Goal: Information Seeking & Learning: Understand process/instructions

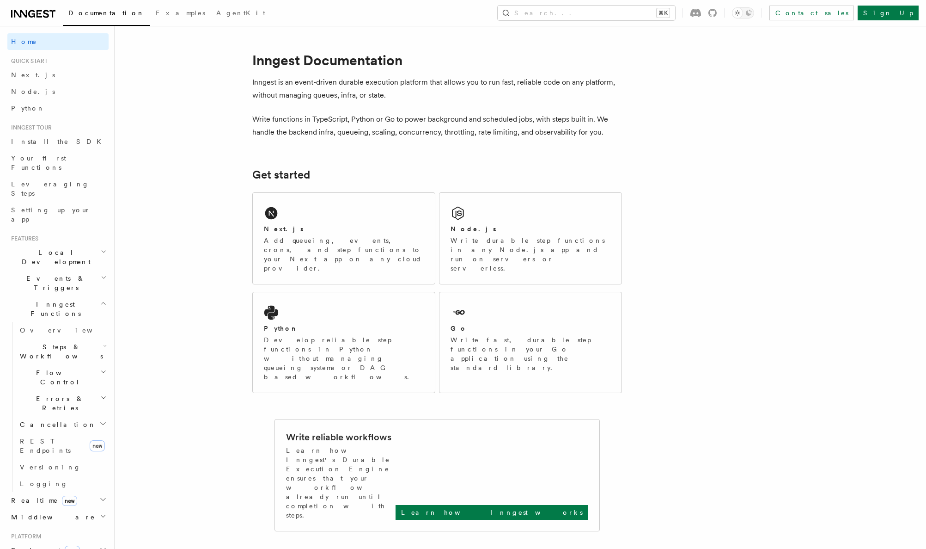
click at [411, 120] on p "Write functions in TypeScript, Python or Go to power background and scheduled j…" at bounding box center [437, 126] width 370 height 26
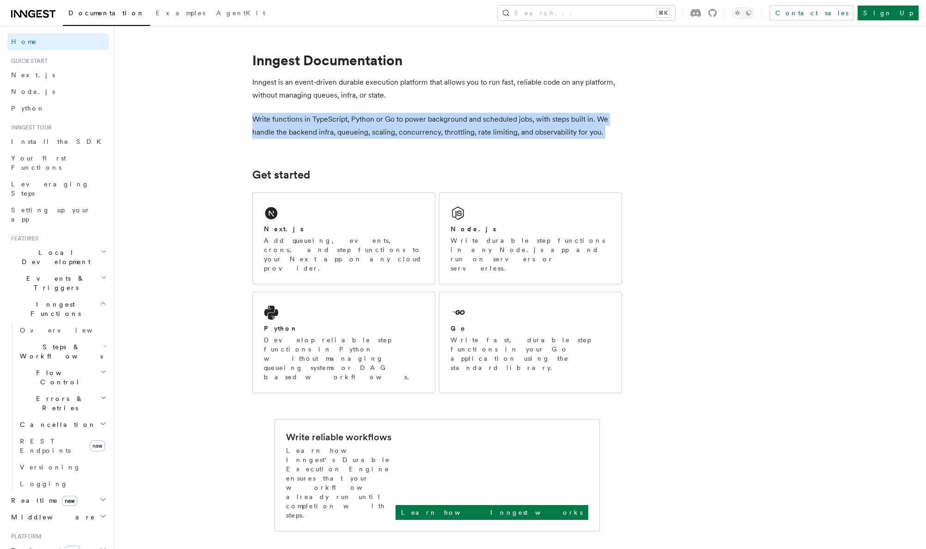
click at [411, 120] on p "Write functions in TypeScript, Python or Go to power background and scheduled j…" at bounding box center [437, 126] width 370 height 26
click at [413, 129] on p "Write functions in TypeScript, Python or Go to power background and scheduled j…" at bounding box center [437, 126] width 370 height 26
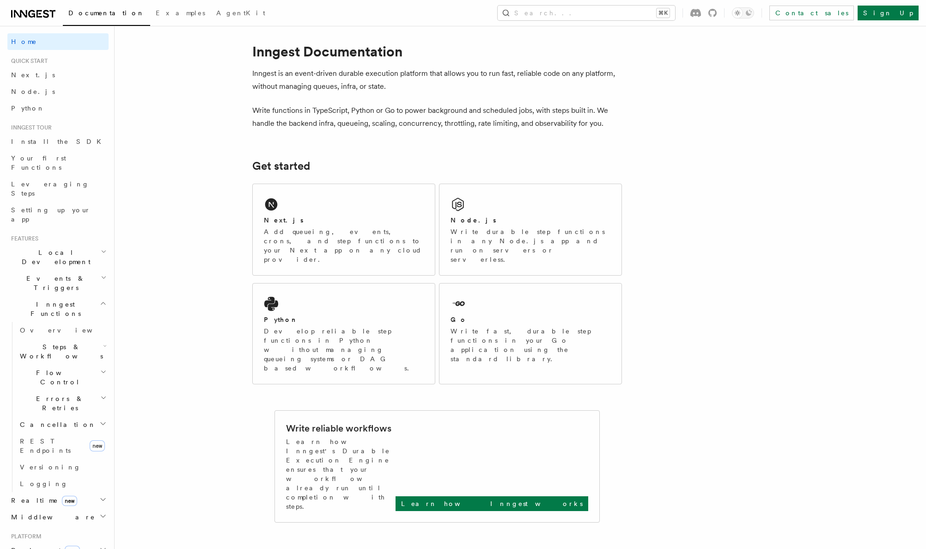
scroll to position [30, 0]
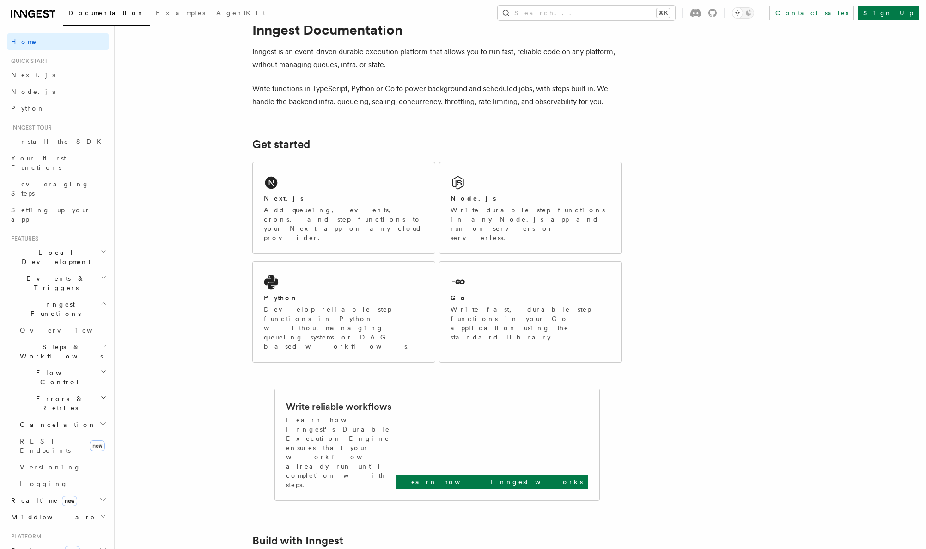
click at [402, 99] on p "Write functions in TypeScript, Python or Go to power background and scheduled j…" at bounding box center [437, 95] width 370 height 26
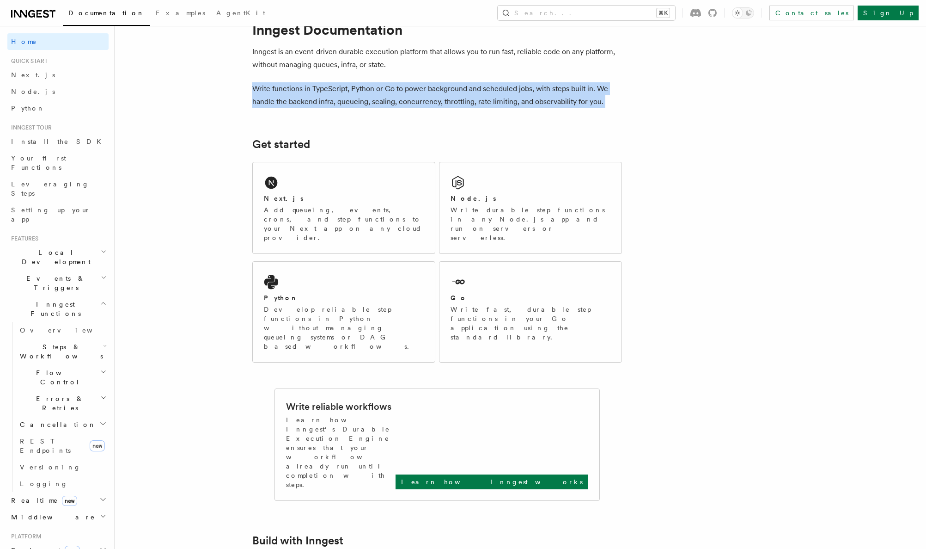
click at [402, 99] on p "Write functions in TypeScript, Python or Go to power background and scheduled j…" at bounding box center [437, 95] width 370 height 26
click at [416, 100] on p "Write functions in TypeScript, Python or Go to power background and scheduled j…" at bounding box center [437, 95] width 370 height 26
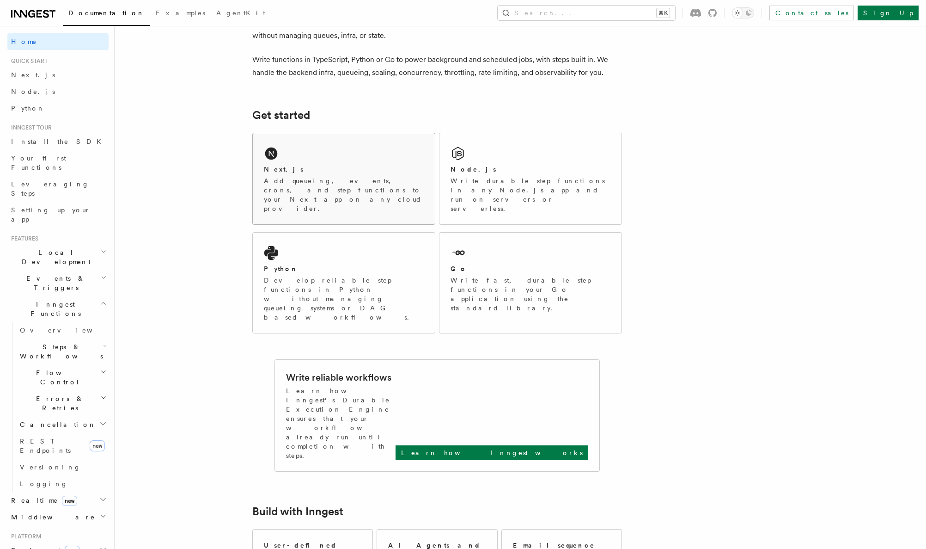
scroll to position [85, 0]
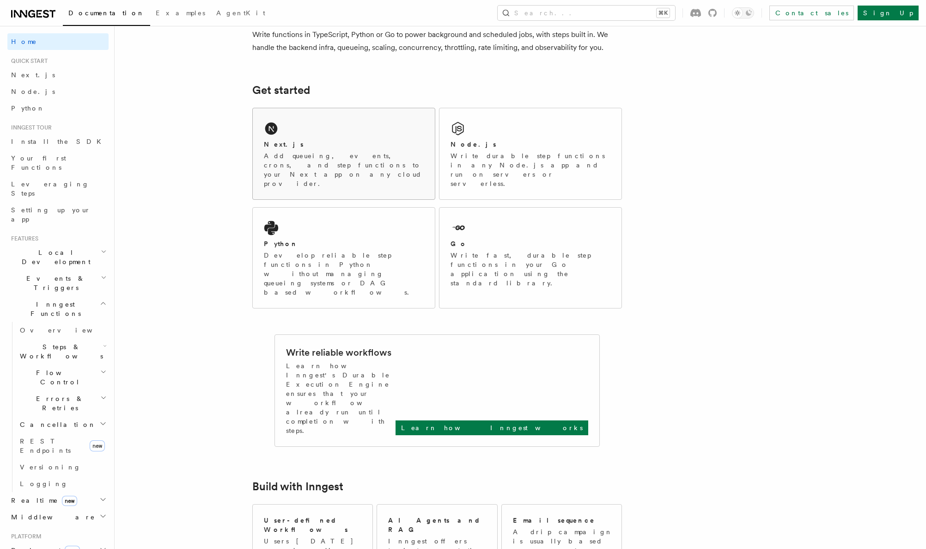
click at [366, 147] on div "Next.js" at bounding box center [344, 145] width 160 height 10
click at [37, 161] on span "Your first Functions" at bounding box center [38, 162] width 55 height 17
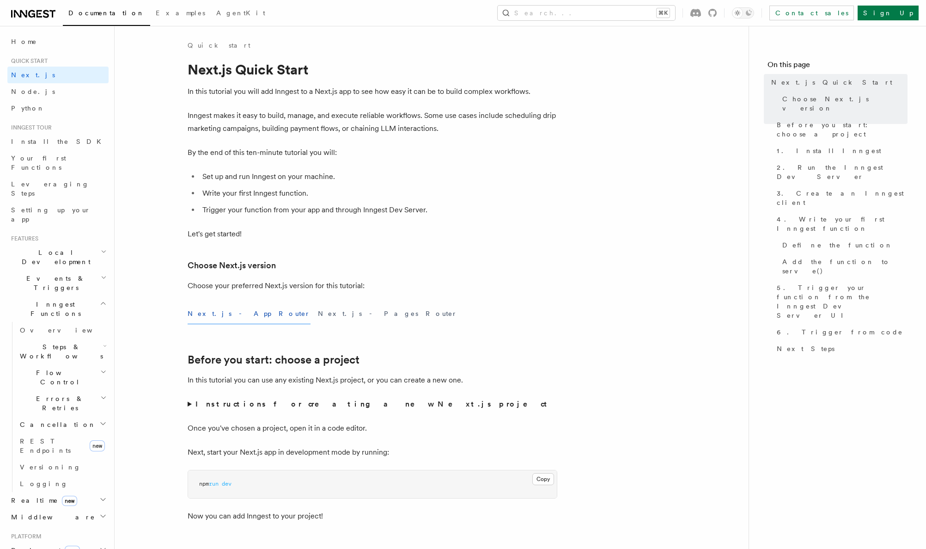
click at [345, 117] on p "Inngest makes it easy to build, manage, and execute reliable workflows. Some us…" at bounding box center [373, 122] width 370 height 26
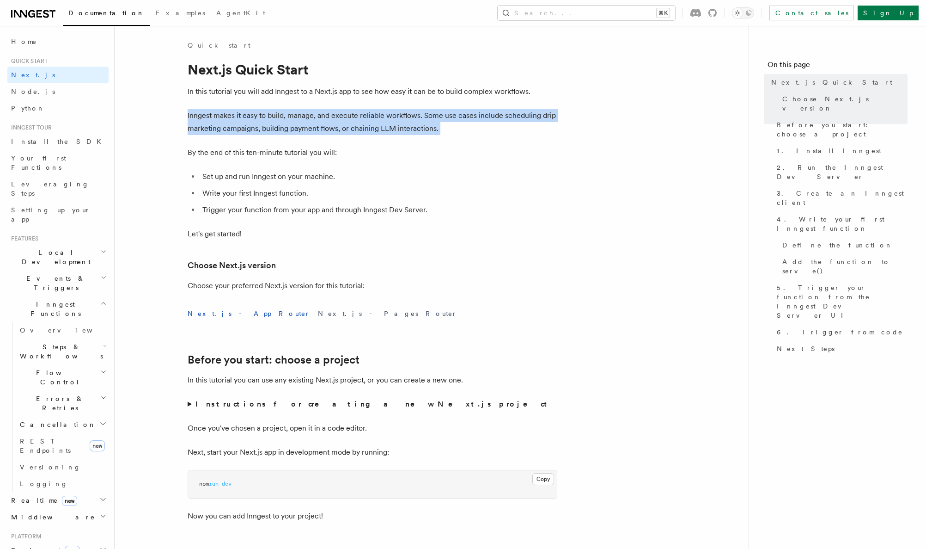
click at [345, 117] on p "Inngest makes it easy to build, manage, and execute reliable workflows. Some us…" at bounding box center [373, 122] width 370 height 26
click at [349, 127] on p "Inngest makes it easy to build, manage, and execute reliable workflows. Some us…" at bounding box center [373, 122] width 370 height 26
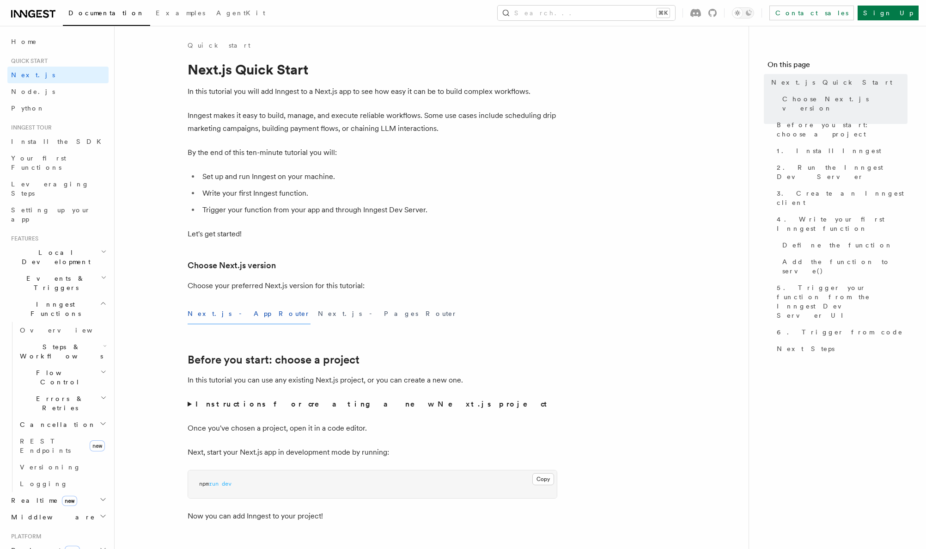
click at [341, 128] on p "Inngest makes it easy to build, manage, and execute reliable workflows. Some us…" at bounding box center [373, 122] width 370 height 26
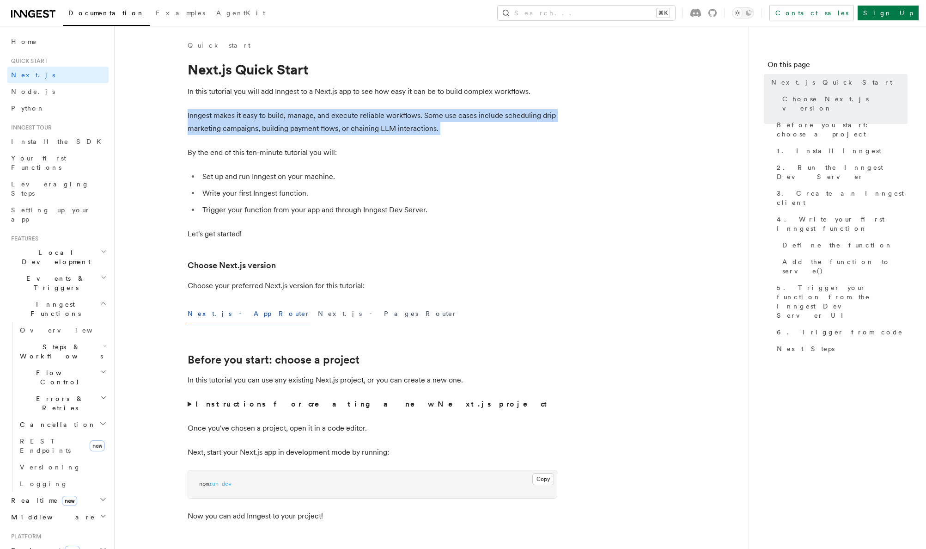
click at [341, 128] on p "Inngest makes it easy to build, manage, and execute reliable workflows. Some us…" at bounding box center [373, 122] width 370 height 26
click at [368, 130] on p "Inngest makes it easy to build, manage, and execute reliable workflows. Some us…" at bounding box center [373, 122] width 370 height 26
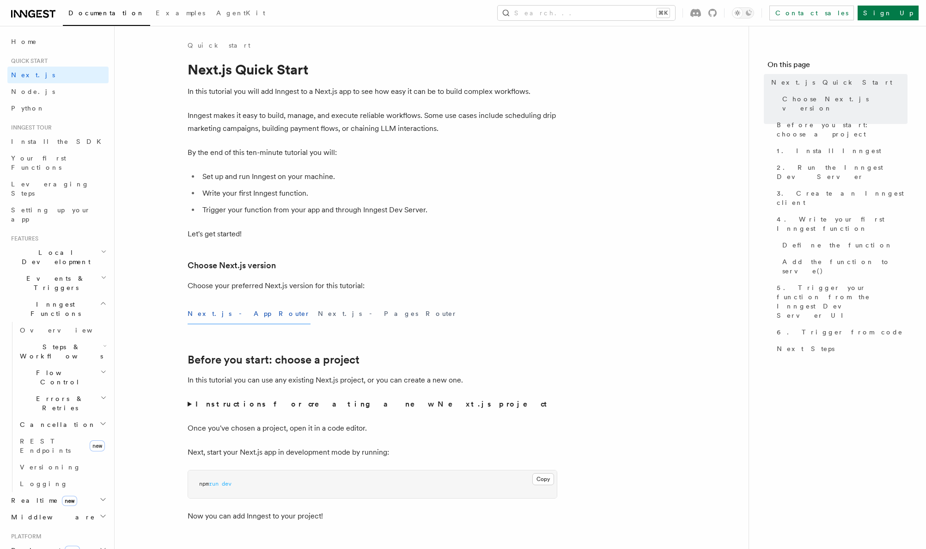
click at [313, 131] on p "Inngest makes it easy to build, manage, and execute reliable workflows. Some us…" at bounding box center [373, 122] width 370 height 26
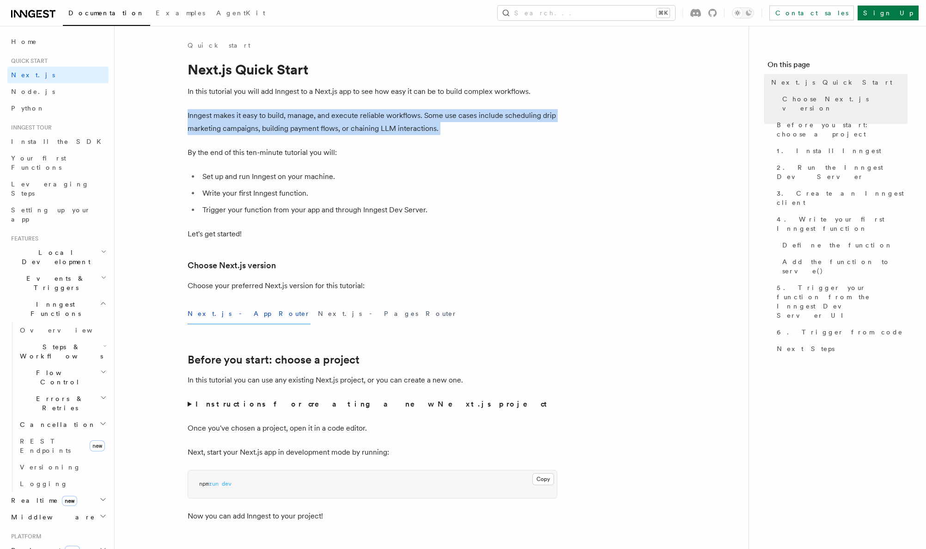
click at [313, 131] on p "Inngest makes it easy to build, manage, and execute reliable workflows. Some us…" at bounding box center [373, 122] width 370 height 26
drag, startPoint x: 326, startPoint y: 131, endPoint x: 305, endPoint y: 150, distance: 27.8
click at [326, 132] on p "Inngest makes it easy to build, manage, and execute reliable workflows. Some us…" at bounding box center [373, 122] width 370 height 26
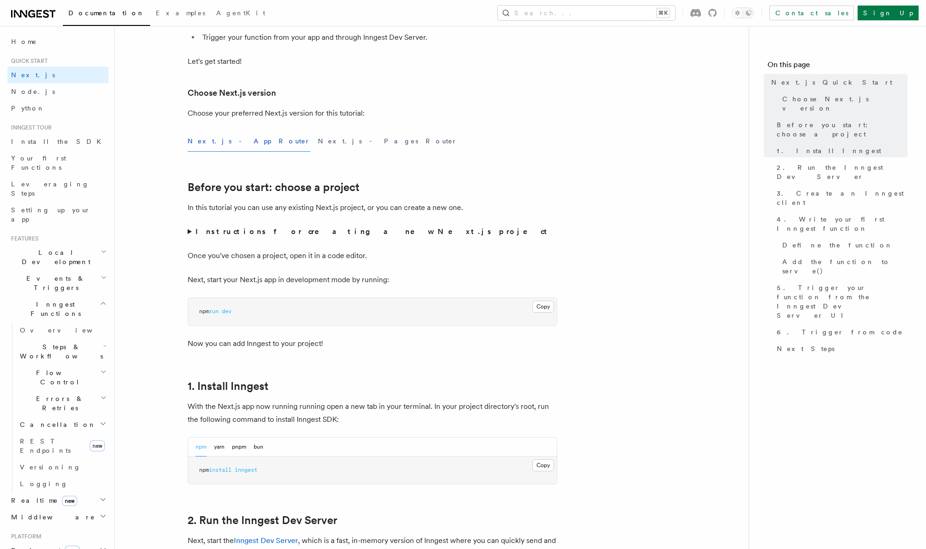
scroll to position [264, 0]
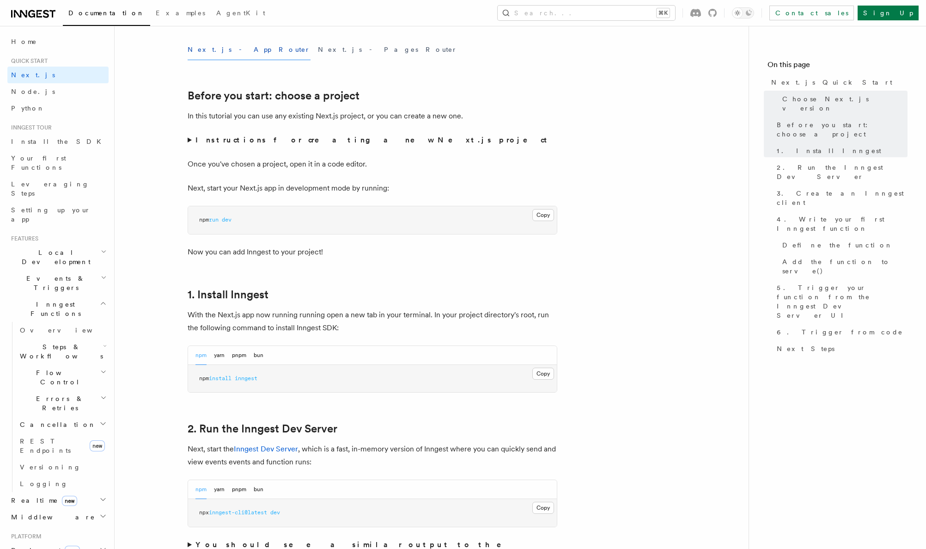
click at [238, 140] on strong "Instructions for creating a new Next.js project" at bounding box center [372, 139] width 355 height 9
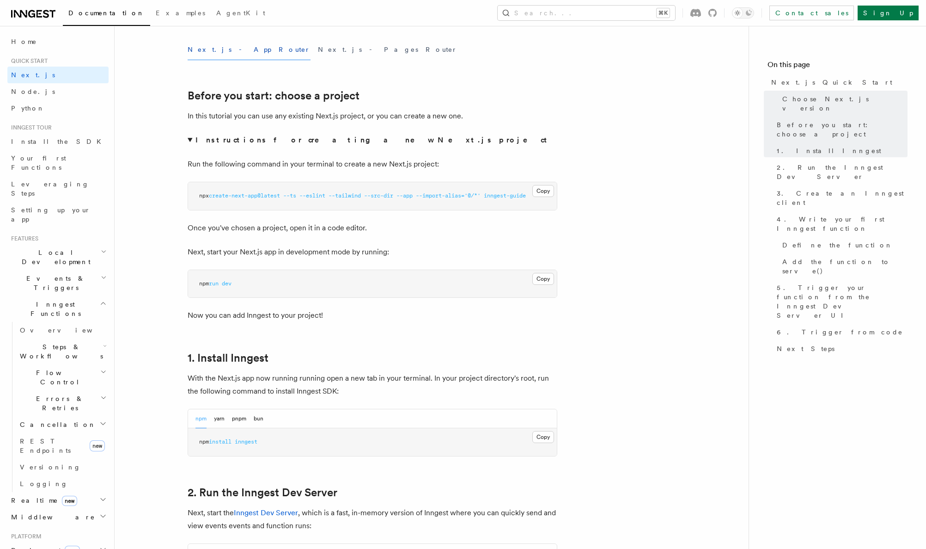
click at [198, 138] on strong "Instructions for creating a new Next.js project" at bounding box center [372, 139] width 355 height 9
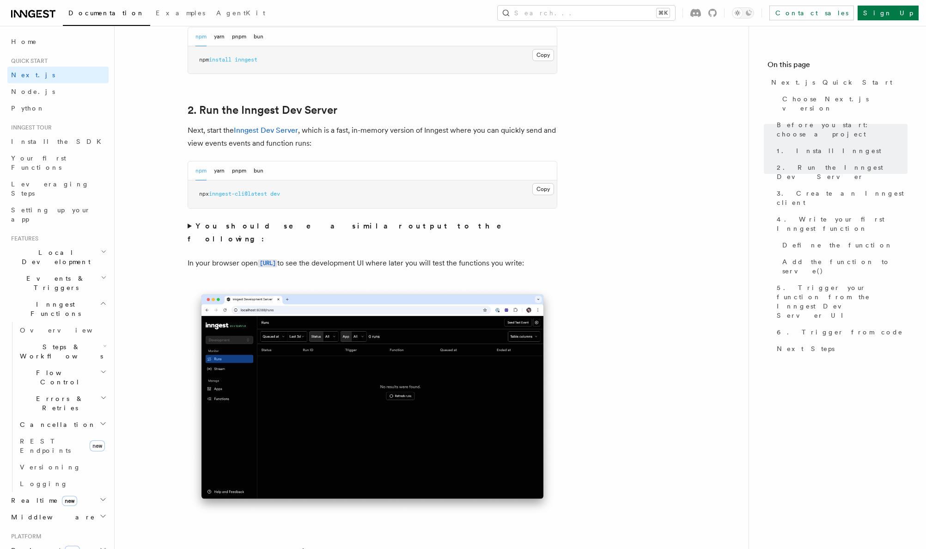
scroll to position [662, 0]
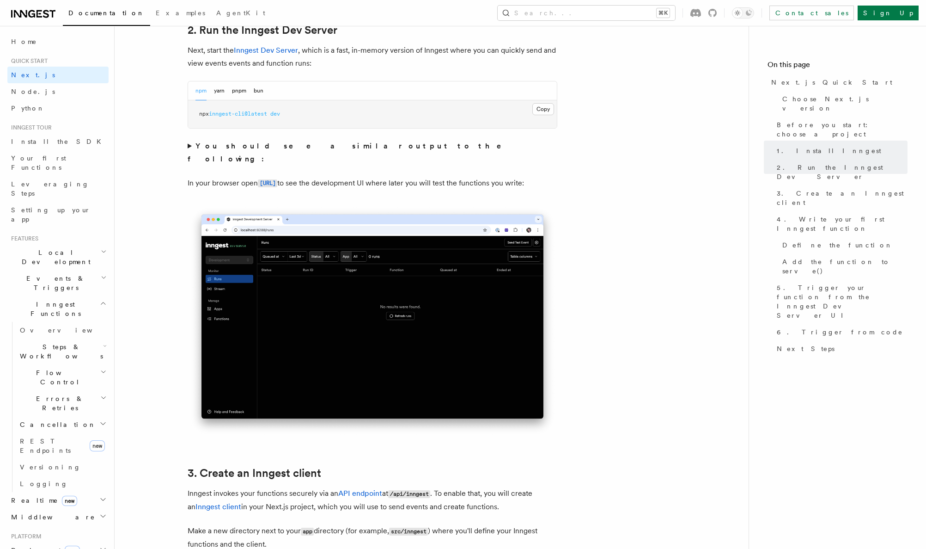
click at [369, 177] on p "In your browser open http://localhost:8288 to see the development UI where late…" at bounding box center [373, 183] width 370 height 13
drag, startPoint x: 369, startPoint y: 168, endPoint x: 403, endPoint y: 172, distance: 34.4
click at [369, 177] on p "In your browser open http://localhost:8288 to see the development UI where late…" at bounding box center [373, 183] width 370 height 13
drag, startPoint x: 404, startPoint y: 172, endPoint x: 354, endPoint y: 212, distance: 64.2
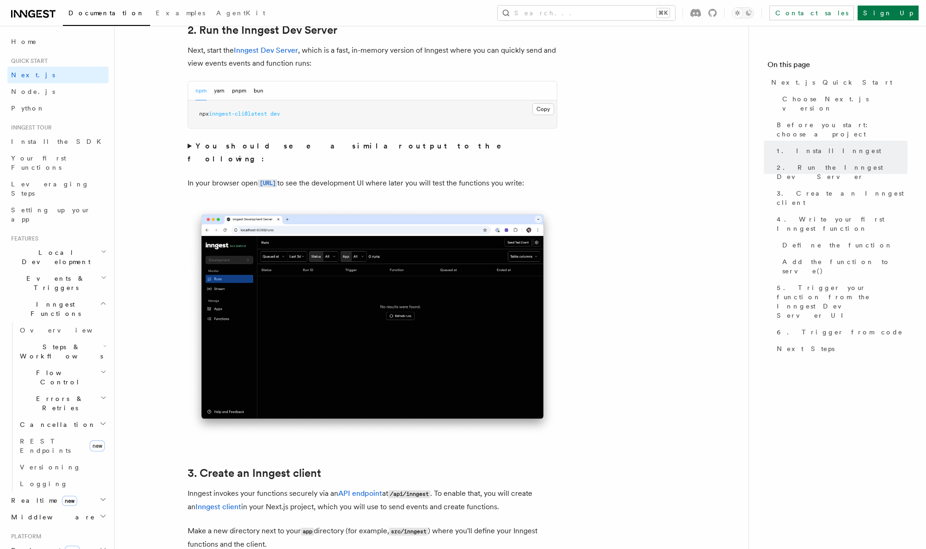
click at [404, 177] on p "In your browser open http://localhost:8288 to see the development UI where late…" at bounding box center [373, 183] width 370 height 13
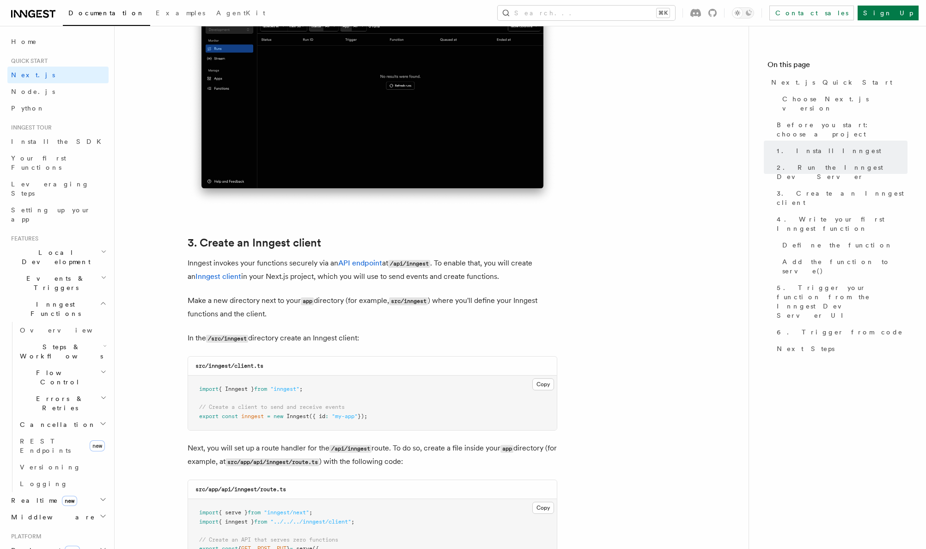
scroll to position [1042, 0]
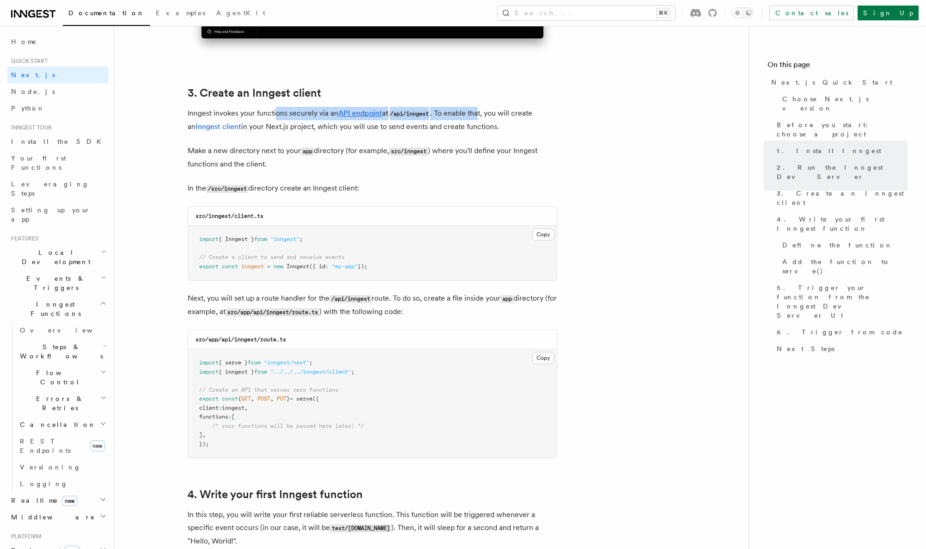
drag, startPoint x: 474, startPoint y: 114, endPoint x: 483, endPoint y: 114, distance: 9.3
click at [483, 114] on p "Inngest invokes your functions securely via an API endpoint at /api/inngest . T…" at bounding box center [373, 120] width 370 height 26
click at [287, 130] on p "Inngest invokes your functions securely via an API endpoint at /api/inngest . T…" at bounding box center [373, 120] width 370 height 26
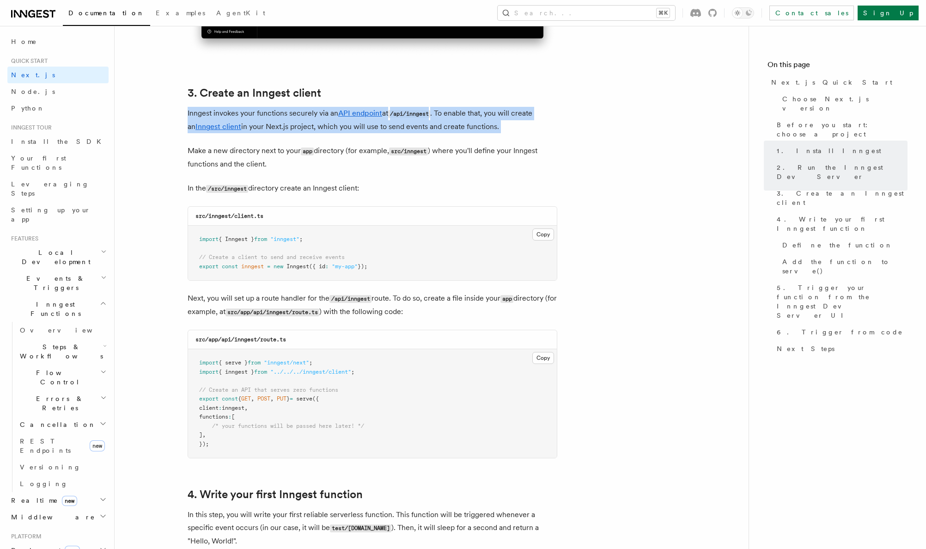
click at [287, 130] on p "Inngest invokes your functions securely via an API endpoint at /api/inngest . T…" at bounding box center [373, 120] width 370 height 26
click at [302, 129] on p "Inngest invokes your functions securely via an API endpoint at /api/inngest . T…" at bounding box center [373, 120] width 370 height 26
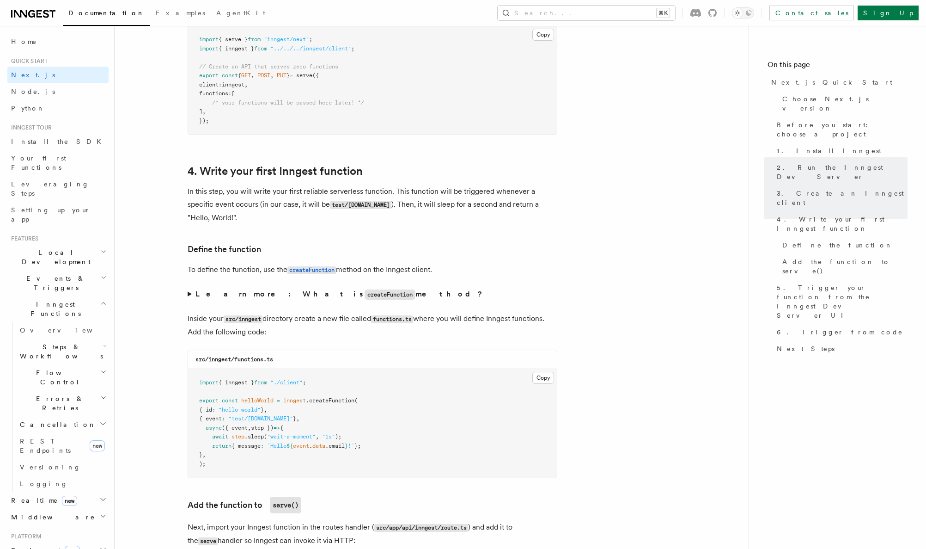
scroll to position [1377, 0]
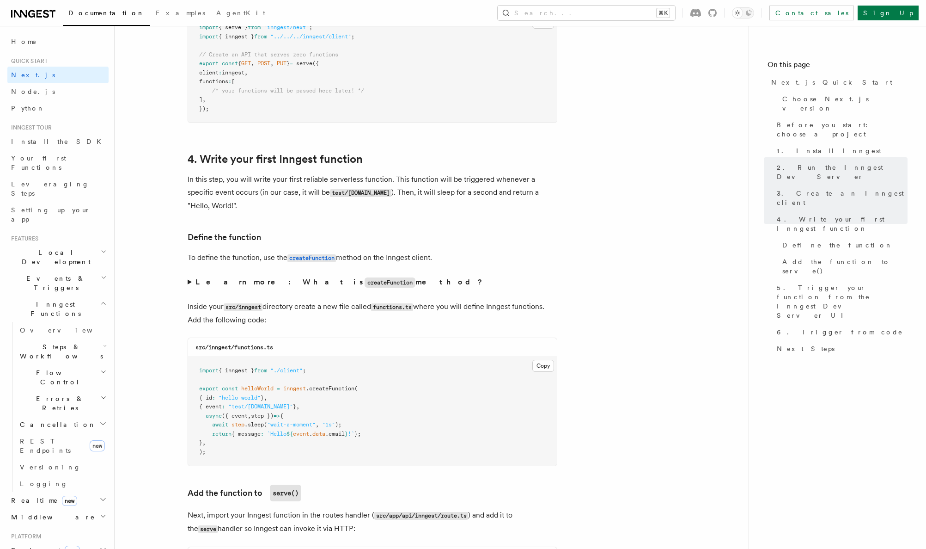
click at [286, 177] on p "In this step, you will write your first reliable serverless function. This func…" at bounding box center [373, 192] width 370 height 39
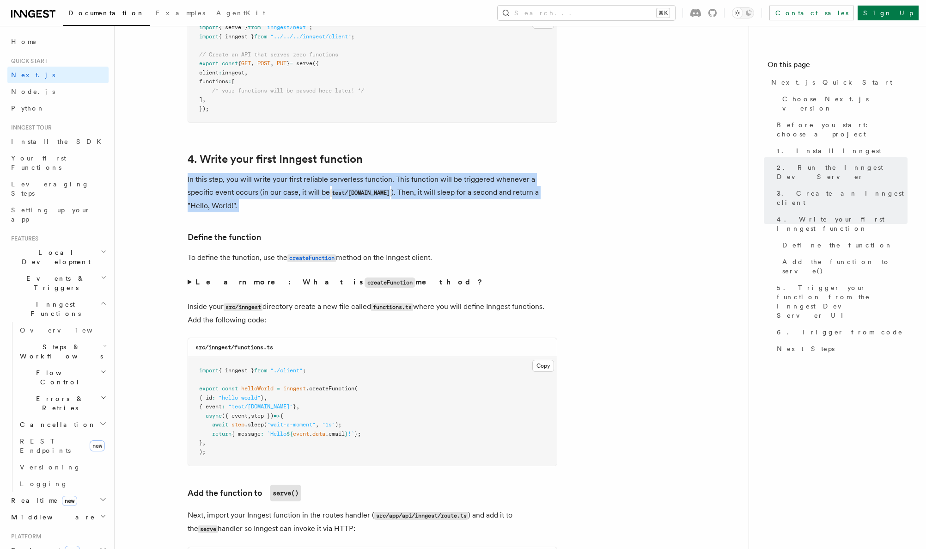
click at [286, 177] on p "In this step, you will write your first reliable serverless function. This func…" at bounding box center [373, 192] width 370 height 39
click at [302, 185] on p "In this step, you will write your first reliable serverless function. This func…" at bounding box center [373, 192] width 370 height 39
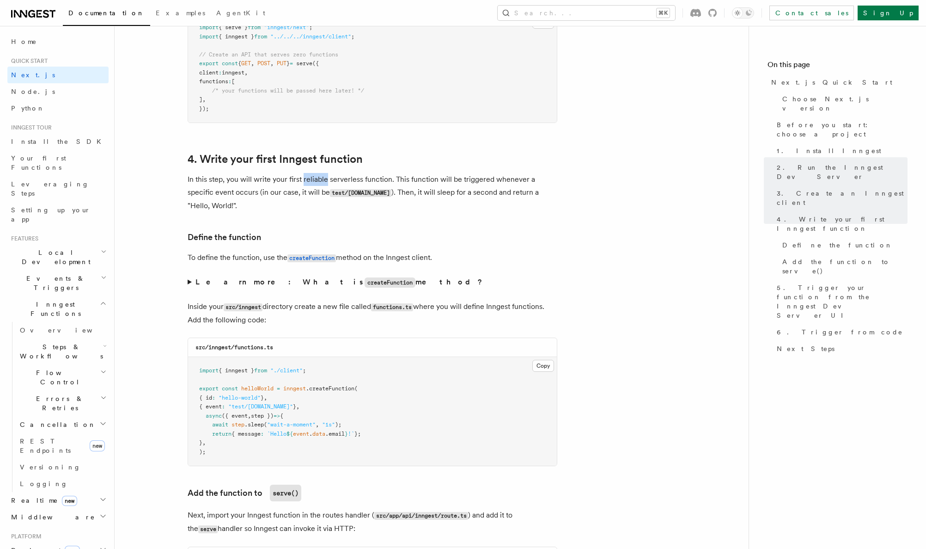
click at [302, 185] on p "In this step, you will write your first reliable serverless function. This func…" at bounding box center [373, 192] width 370 height 39
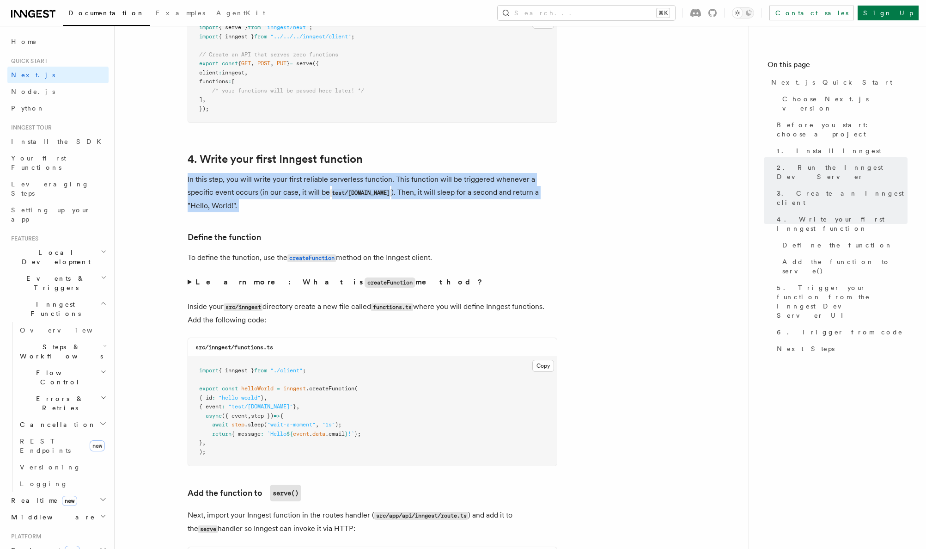
click at [302, 185] on p "In this step, you will write your first reliable serverless function. This func…" at bounding box center [373, 192] width 370 height 39
click at [294, 191] on p "In this step, you will write your first reliable serverless function. This func…" at bounding box center [373, 192] width 370 height 39
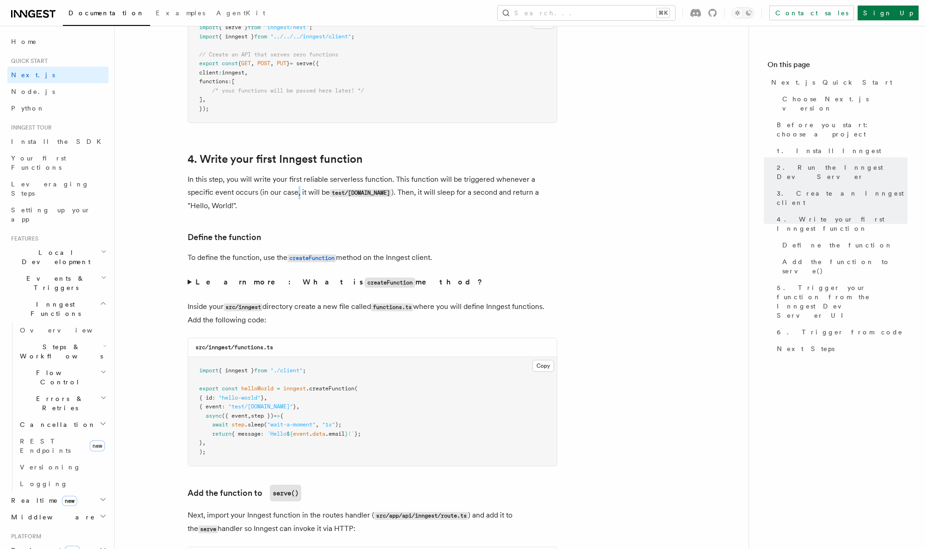
click at [294, 191] on p "In this step, you will write your first reliable serverless function. This func…" at bounding box center [373, 192] width 370 height 39
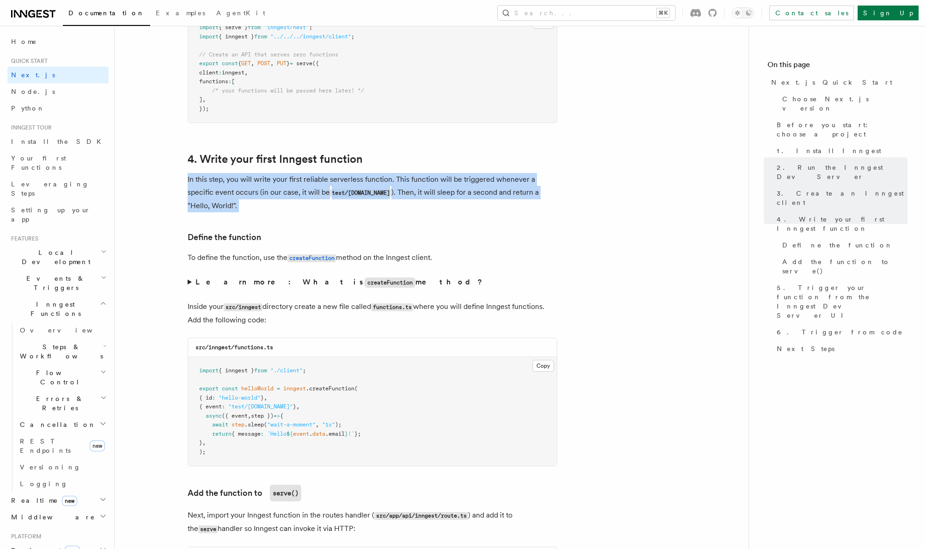
click at [294, 191] on p "In this step, you will write your first reliable serverless function. This func…" at bounding box center [373, 192] width 370 height 39
click at [295, 191] on p "In this step, you will write your first reliable serverless function. This func…" at bounding box center [373, 192] width 370 height 39
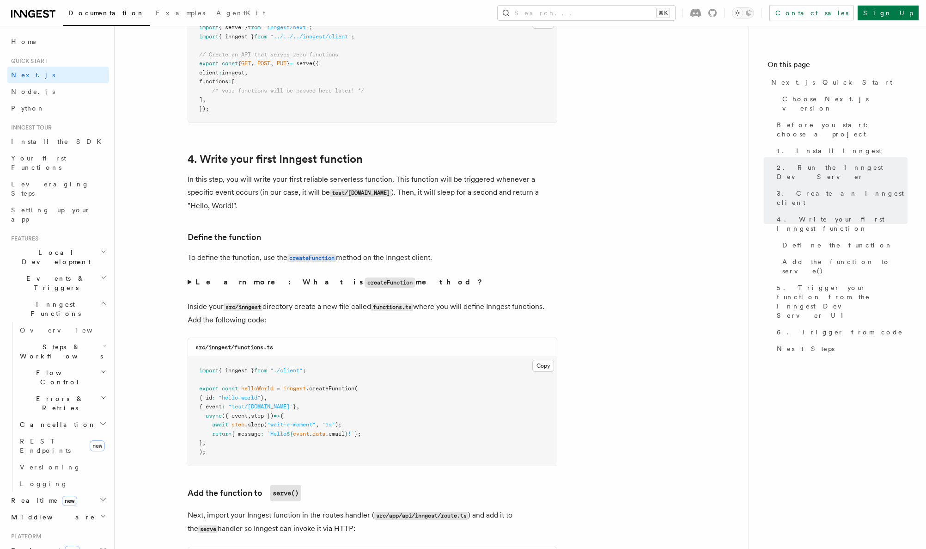
click at [306, 192] on p "In this step, you will write your first reliable serverless function. This func…" at bounding box center [373, 192] width 370 height 39
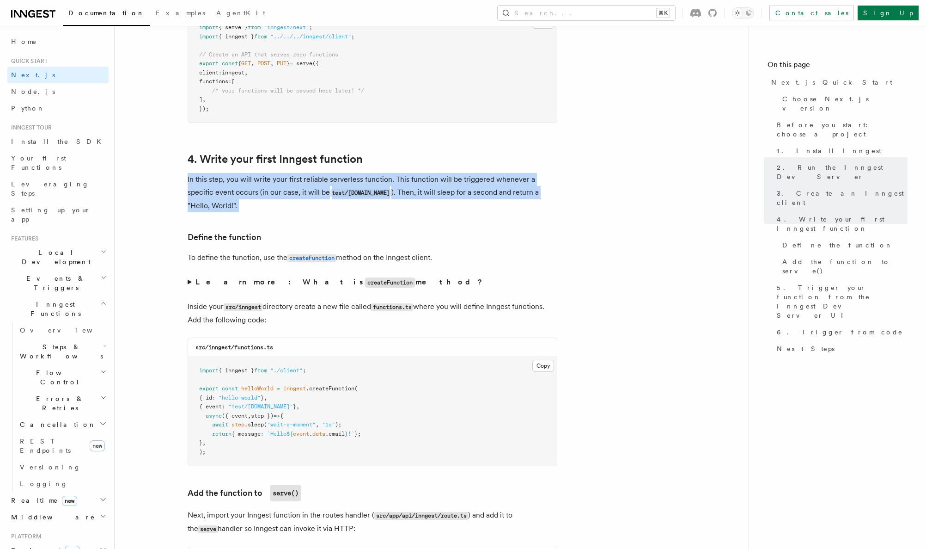
click at [306, 192] on p "In this step, you will write your first reliable serverless function. This func…" at bounding box center [373, 192] width 370 height 39
click at [287, 193] on p "In this step, you will write your first reliable serverless function. This func…" at bounding box center [373, 192] width 370 height 39
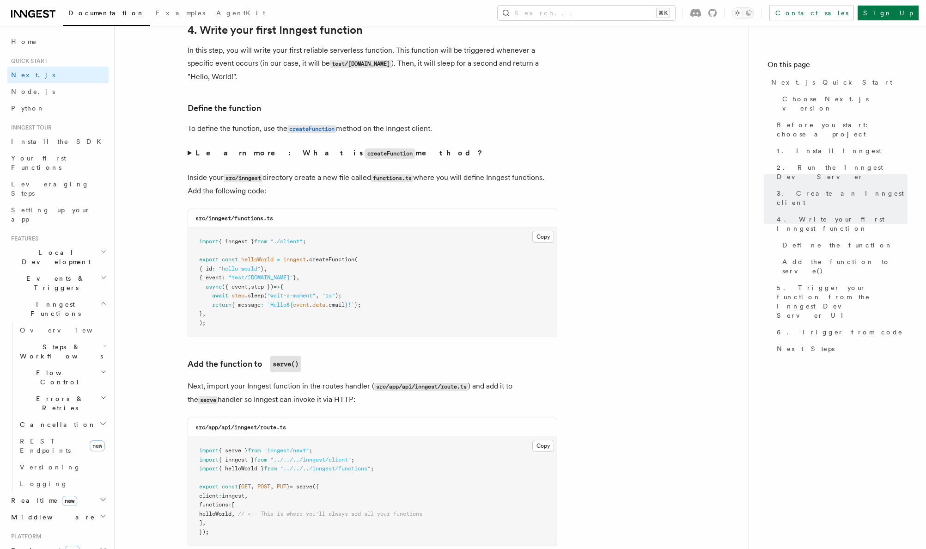
scroll to position [1515, 0]
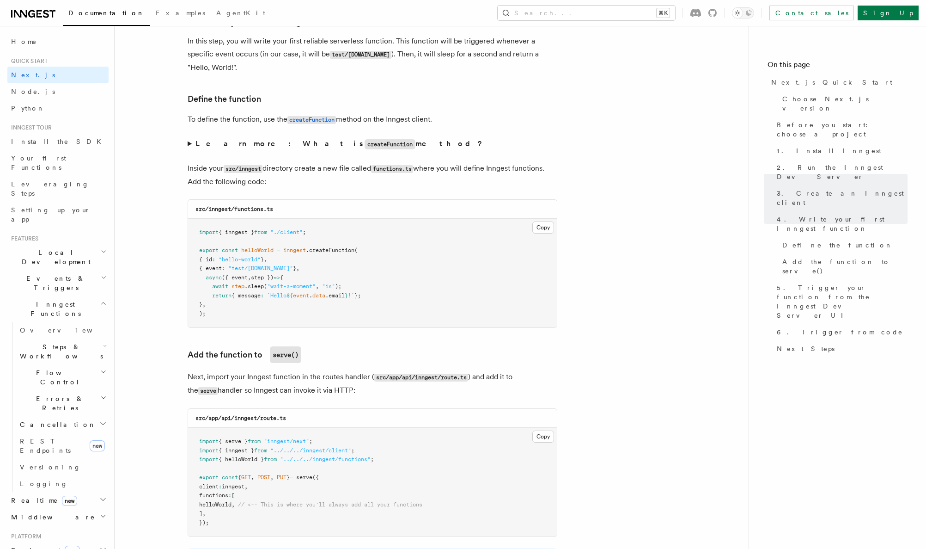
click at [339, 172] on p "Inside your src/inngest directory create a new file called functions.ts where y…" at bounding box center [373, 175] width 370 height 26
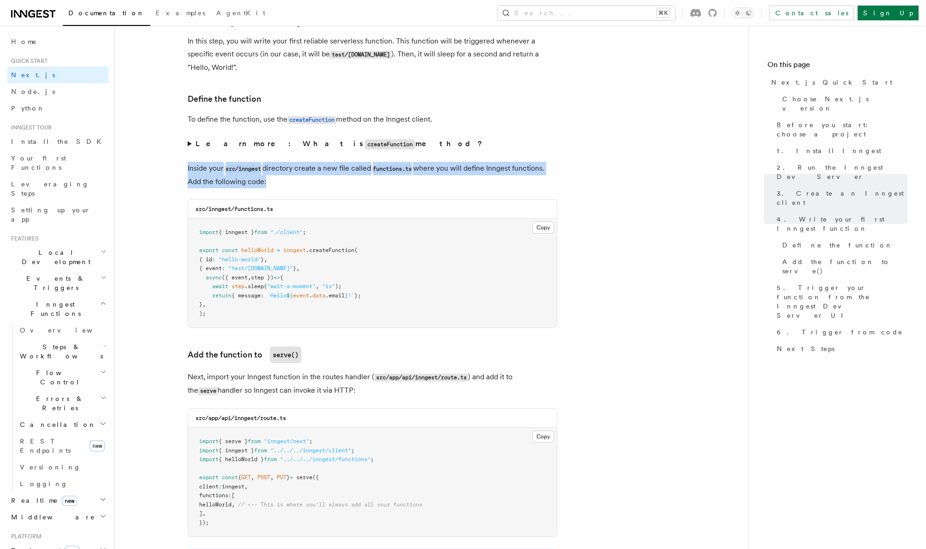
click at [339, 172] on p "Inside your src/inngest directory create a new file called functions.ts where y…" at bounding box center [373, 175] width 370 height 26
click at [356, 171] on p "Inside your src/inngest directory create a new file called functions.ts where y…" at bounding box center [373, 175] width 370 height 26
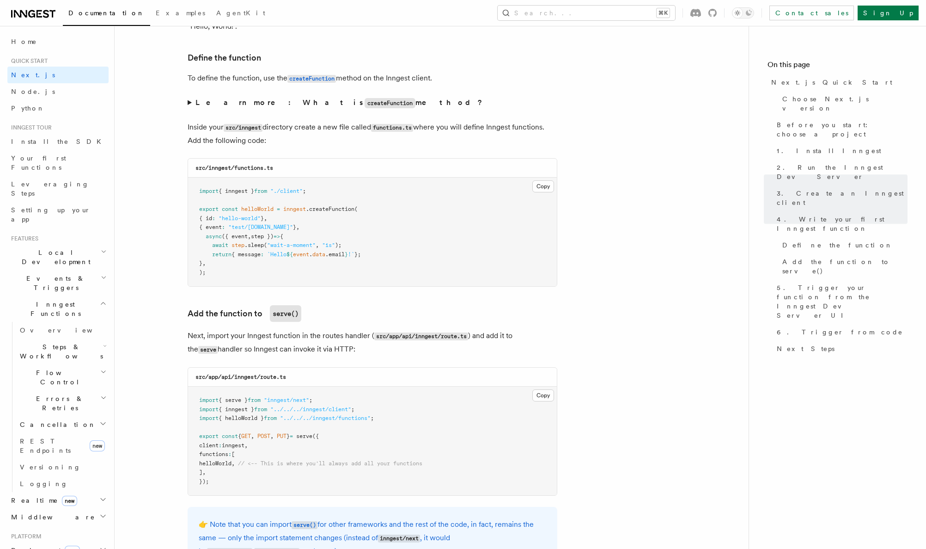
scroll to position [1596, 0]
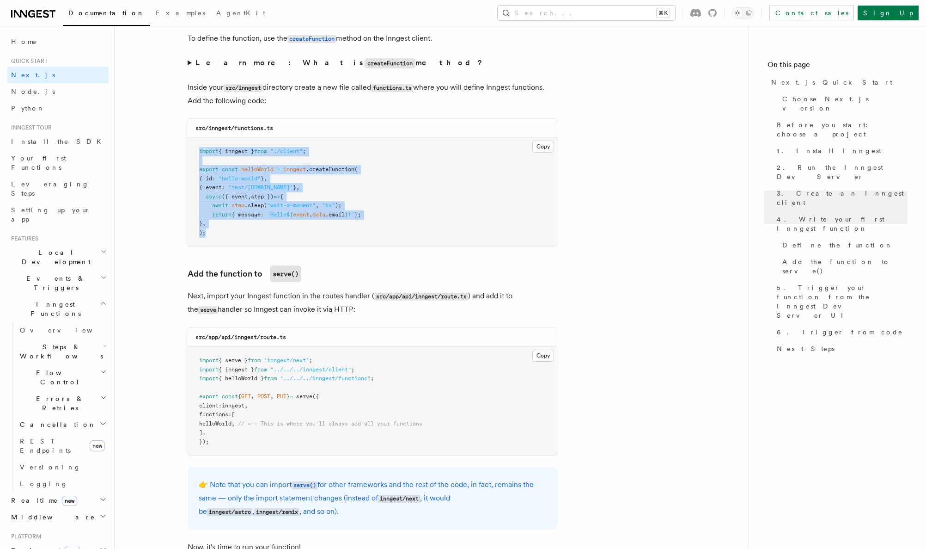
drag, startPoint x: 192, startPoint y: 148, endPoint x: 232, endPoint y: 237, distance: 97.2
click at [232, 237] on pre "import { inngest } from "./client" ; export const helloWorld = inngest .createF…" at bounding box center [372, 192] width 369 height 109
drag, startPoint x: 213, startPoint y: 235, endPoint x: 196, endPoint y: 146, distance: 90.3
click at [196, 146] on pre "import { inngest } from "./client" ; export const helloWorld = inngest .createF…" at bounding box center [372, 192] width 369 height 109
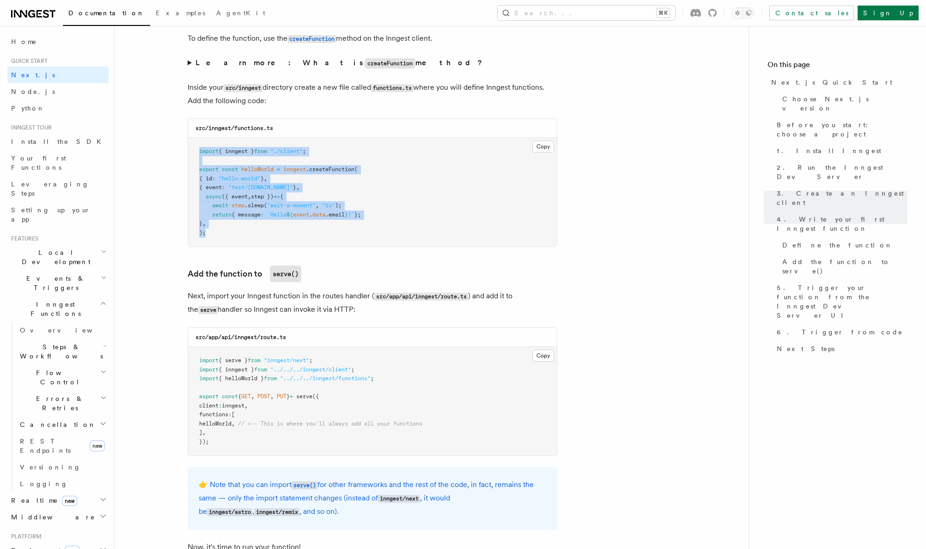
click at [198, 146] on pre "import { inngest } from "./client" ; export const helloWorld = inngest .createF…" at bounding box center [372, 192] width 369 height 109
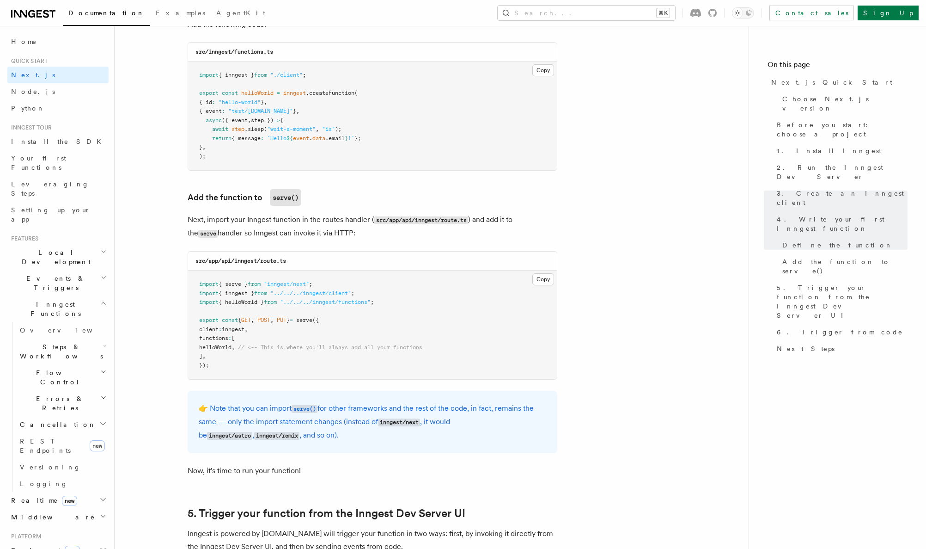
scroll to position [1680, 0]
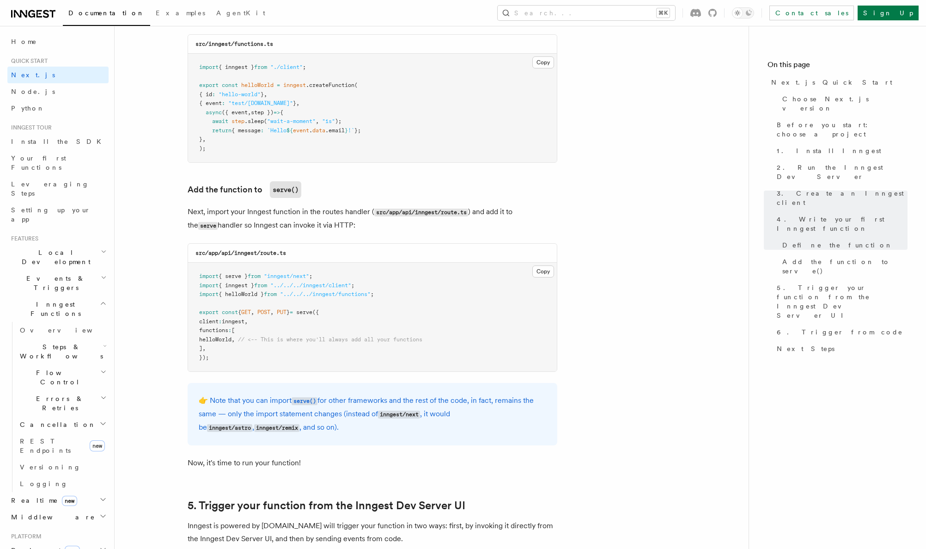
click at [297, 215] on p "Next, import your Inngest function in the routes handler ( src/app/api/inngest/…" at bounding box center [373, 218] width 370 height 27
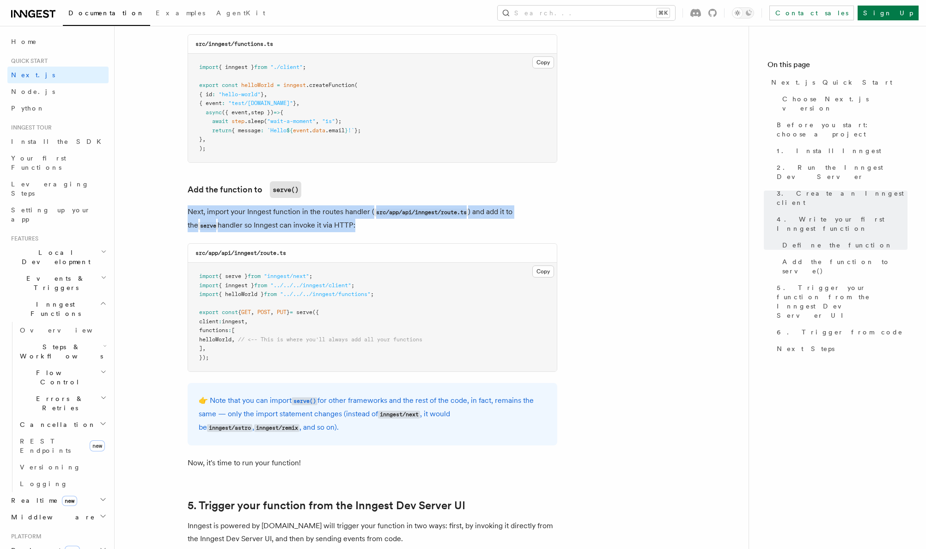
click at [297, 215] on p "Next, import your Inngest function in the routes handler ( src/app/api/inngest/…" at bounding box center [373, 218] width 370 height 27
click at [328, 217] on p "Next, import your Inngest function in the routes handler ( src/app/api/inngest/…" at bounding box center [373, 218] width 370 height 27
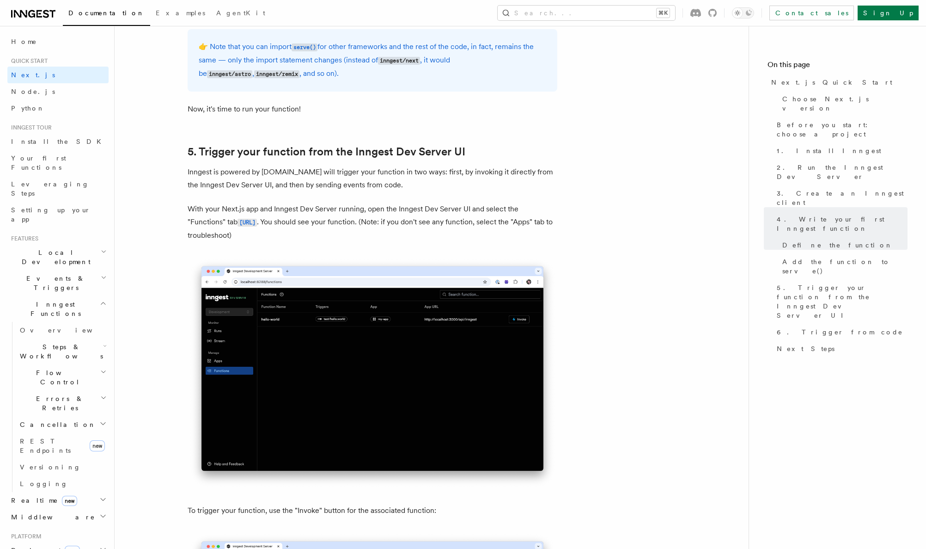
scroll to position [2065, 0]
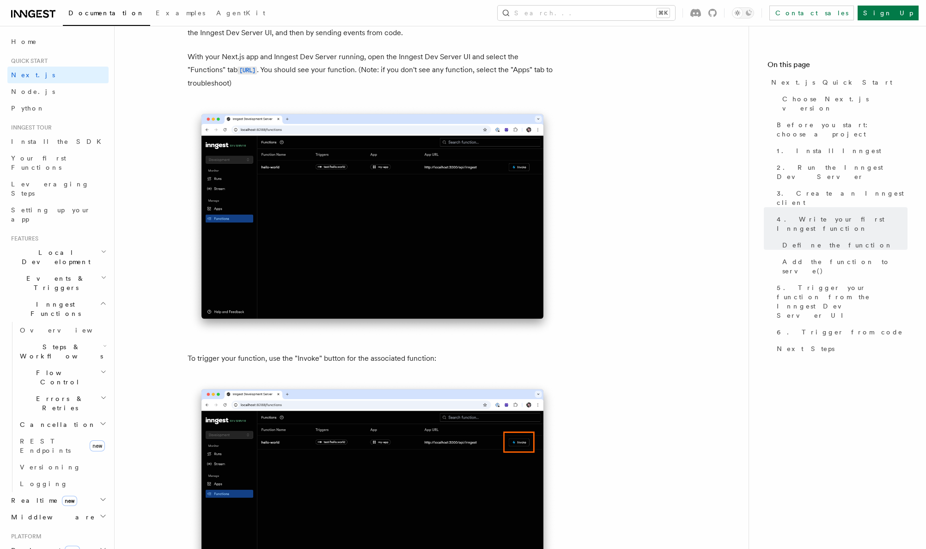
scroll to position [2323, 0]
